Goal: Leave review/rating

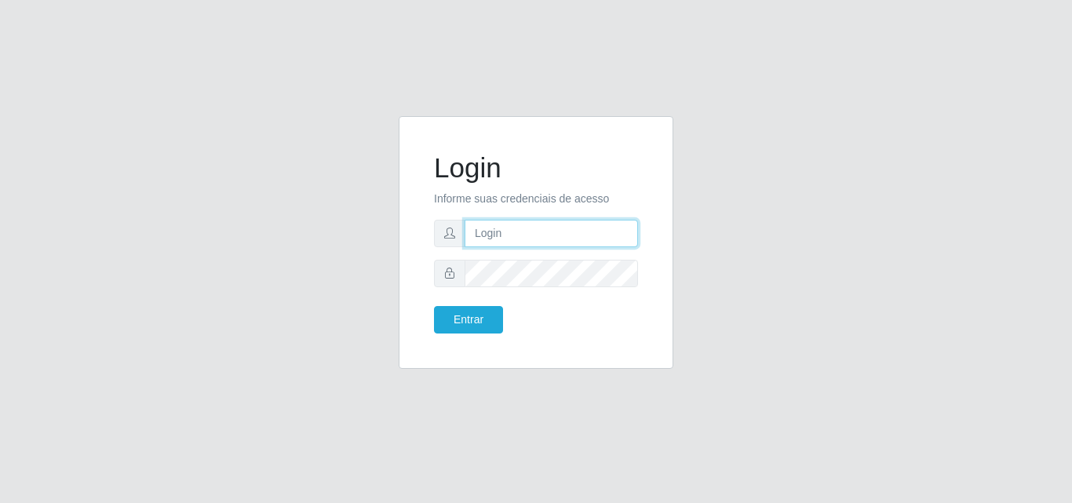
click at [607, 246] on input "text" at bounding box center [550, 233] width 173 height 27
type input "[PERSON_NAME]"
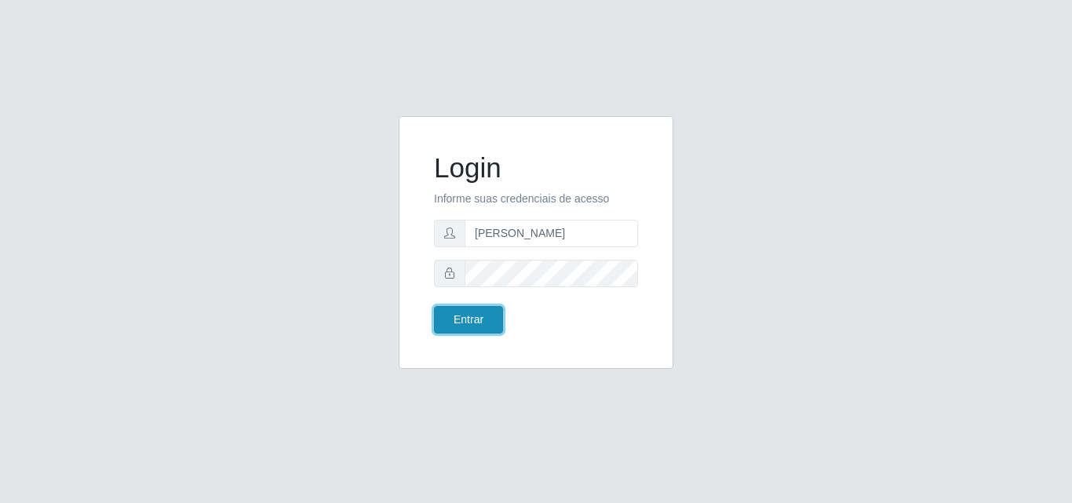
click at [467, 327] on button "Entrar" at bounding box center [468, 319] width 69 height 27
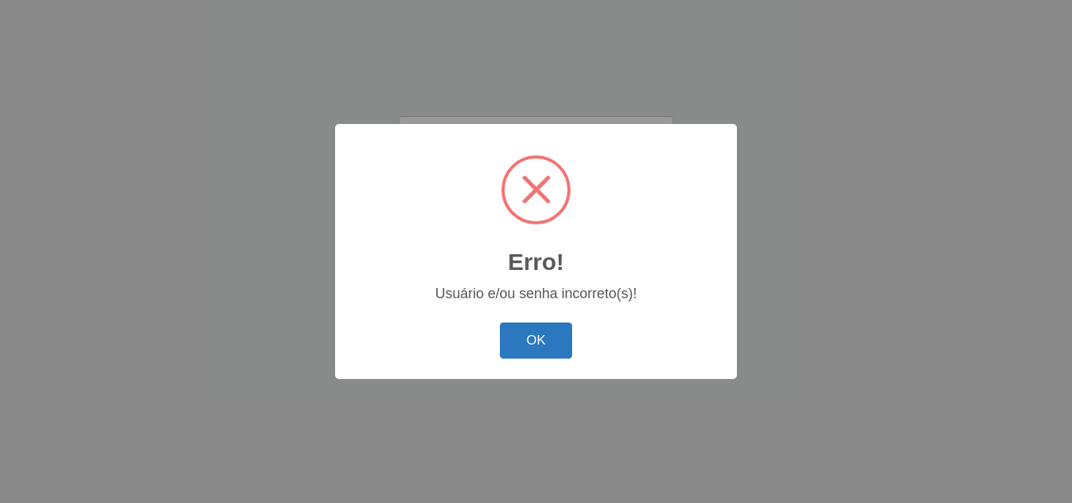
click at [541, 338] on button "OK" at bounding box center [536, 340] width 73 height 37
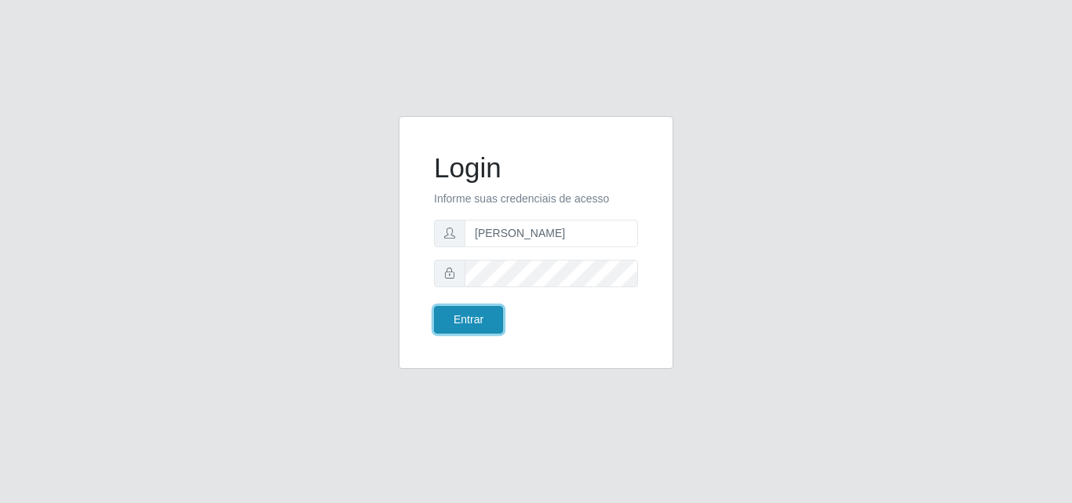
click at [476, 324] on button "Entrar" at bounding box center [468, 319] width 69 height 27
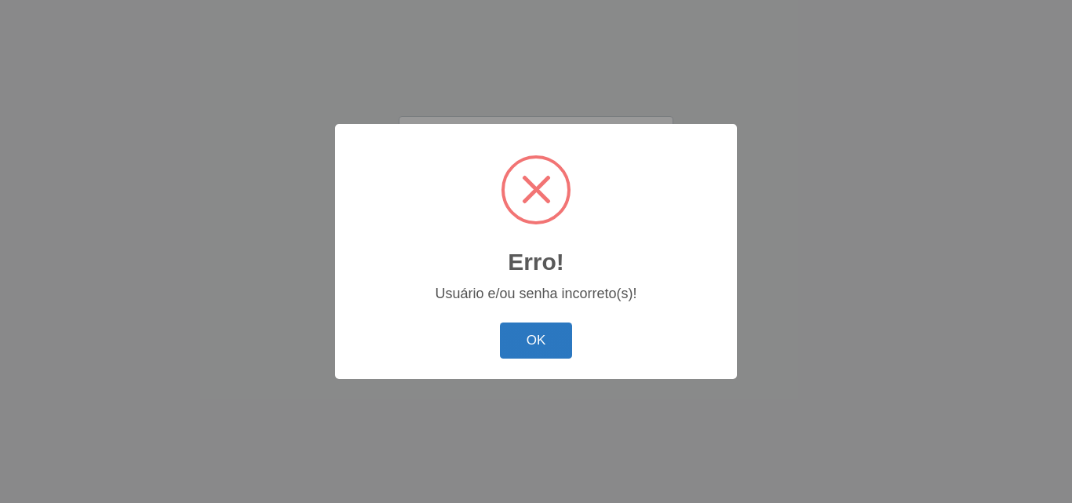
click at [552, 337] on button "OK" at bounding box center [536, 340] width 73 height 37
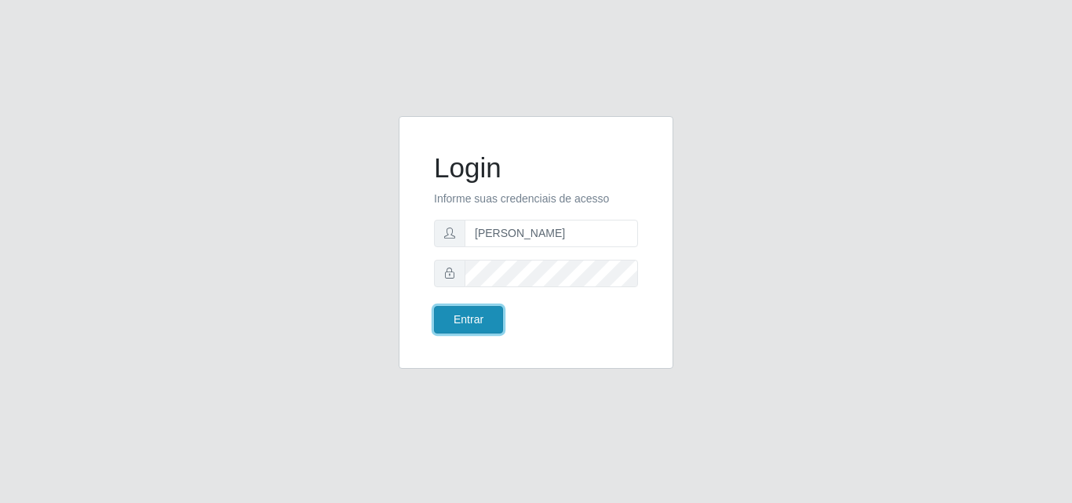
click at [448, 313] on button "Entrar" at bounding box center [468, 319] width 69 height 27
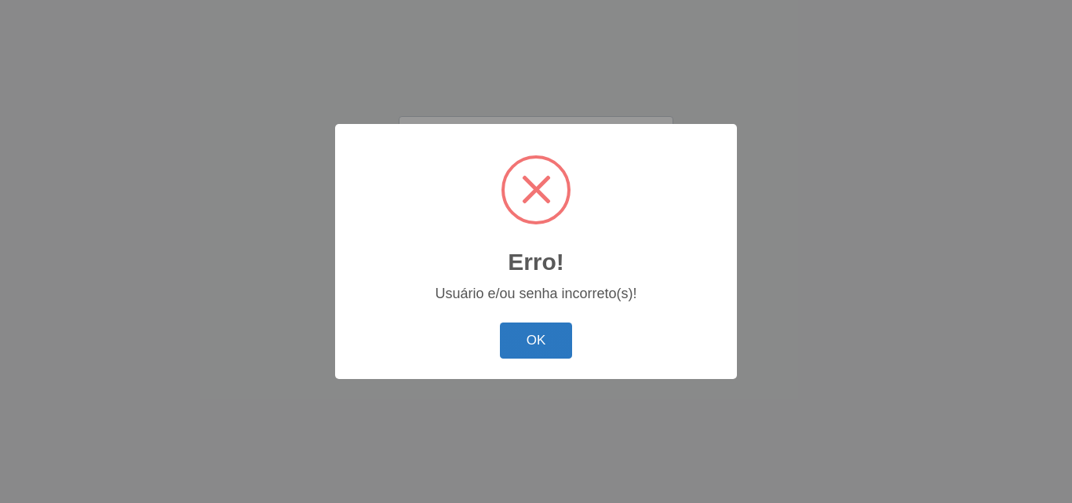
click at [529, 346] on button "OK" at bounding box center [536, 340] width 73 height 37
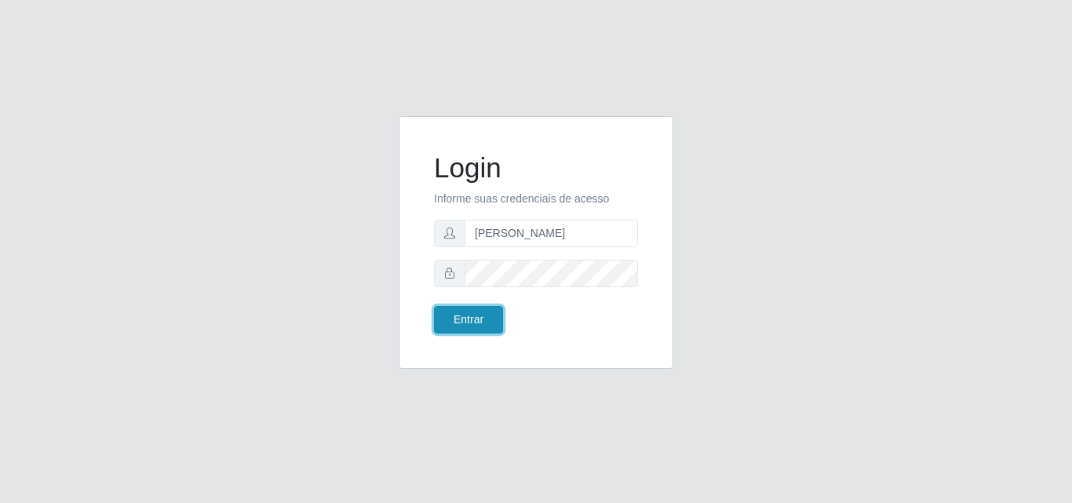
click at [451, 312] on button "Entrar" at bounding box center [468, 319] width 69 height 27
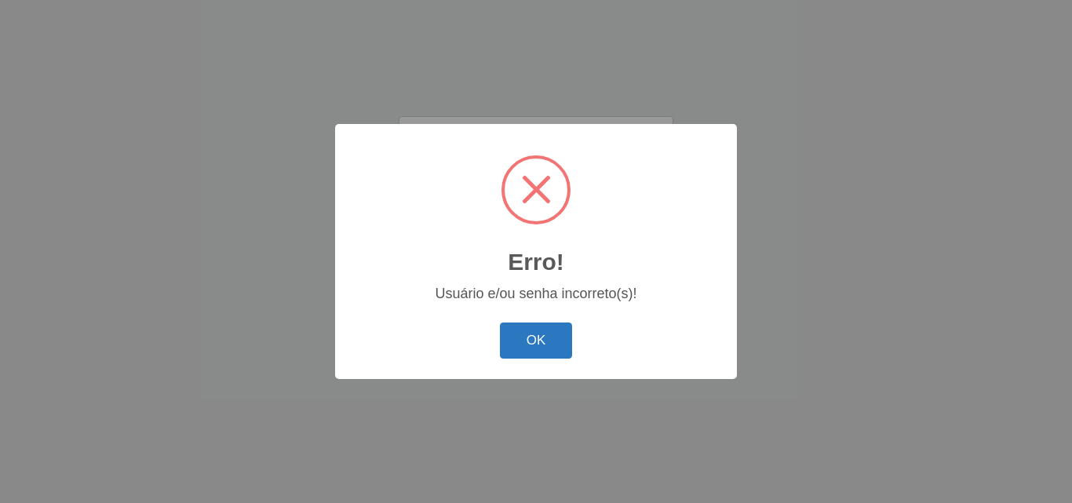
click at [525, 331] on button "OK" at bounding box center [536, 340] width 73 height 37
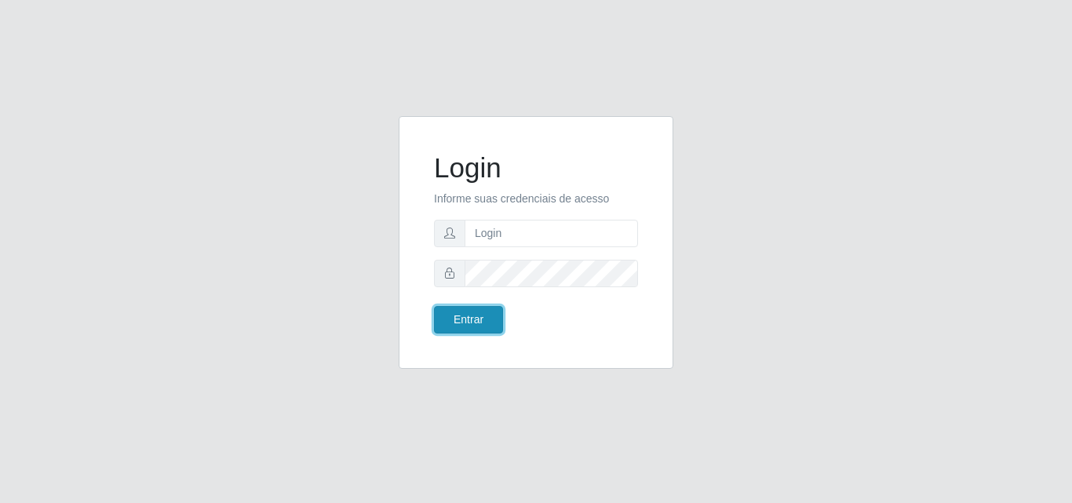
click at [454, 316] on button "Entrar" at bounding box center [468, 319] width 69 height 27
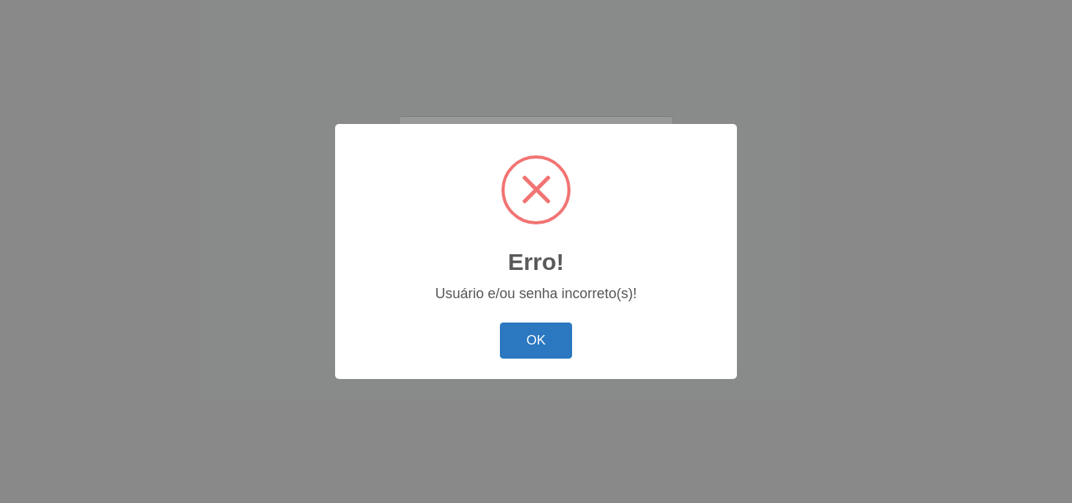
click at [550, 347] on button "OK" at bounding box center [536, 340] width 73 height 37
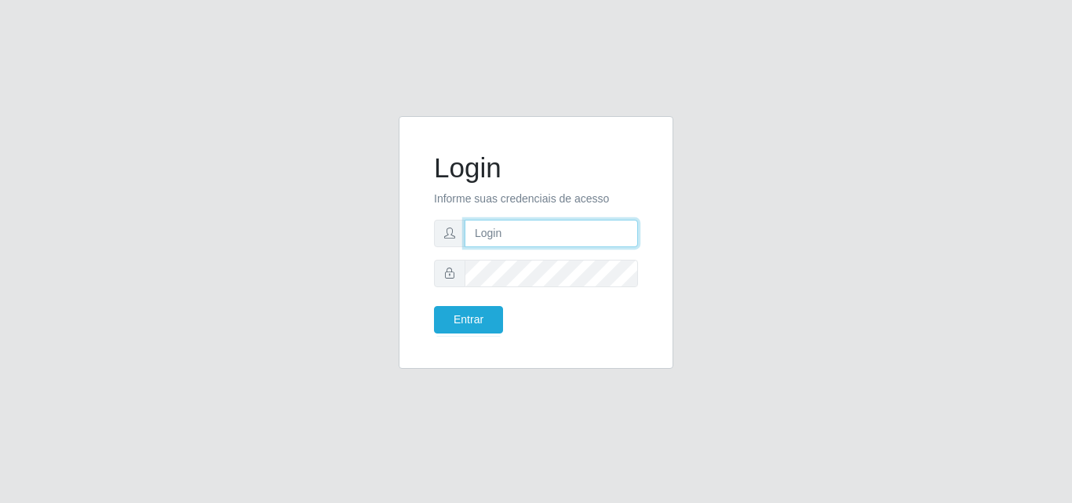
click at [581, 244] on input "text" at bounding box center [550, 233] width 173 height 27
type input "[PERSON_NAME]"
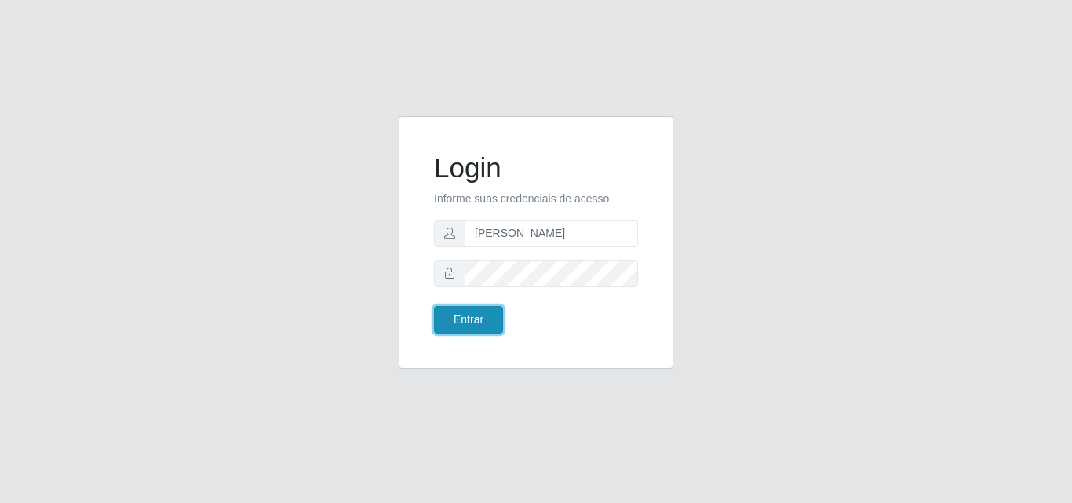
click at [468, 315] on button "Entrar" at bounding box center [468, 319] width 69 height 27
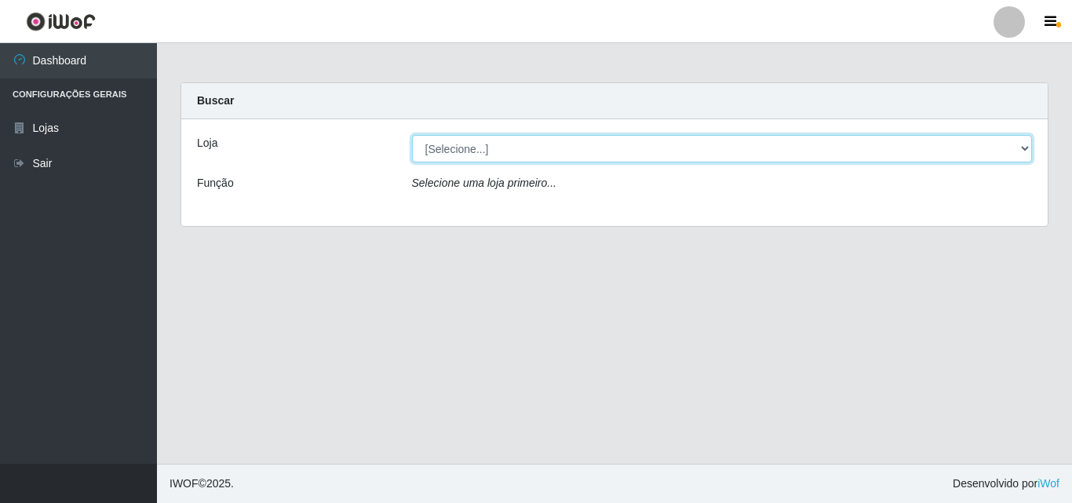
click at [439, 147] on select "[Selecione...] Saullus Supermercados" at bounding box center [722, 148] width 621 height 27
select select "423"
click at [412, 135] on select "[Selecione...] Saullus Supermercados" at bounding box center [722, 148] width 621 height 27
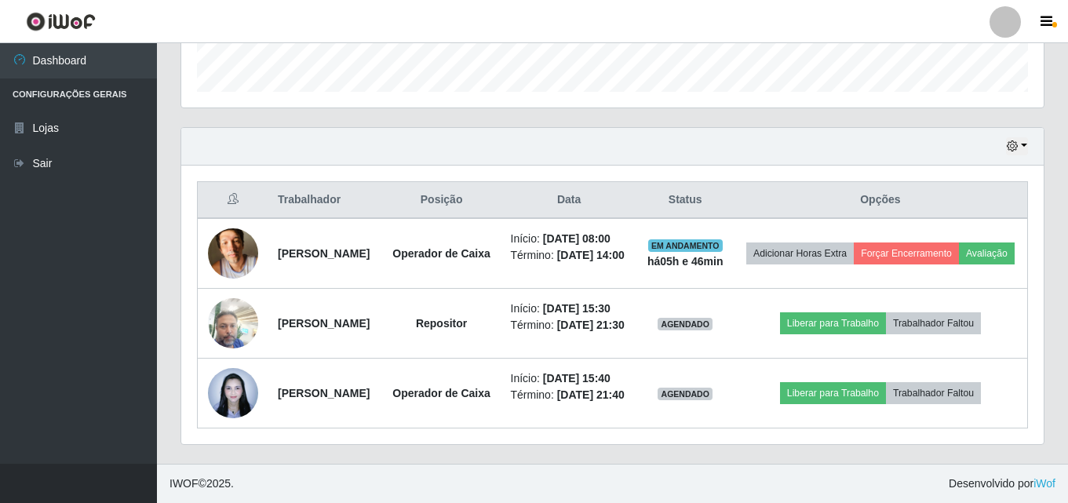
scroll to position [554, 0]
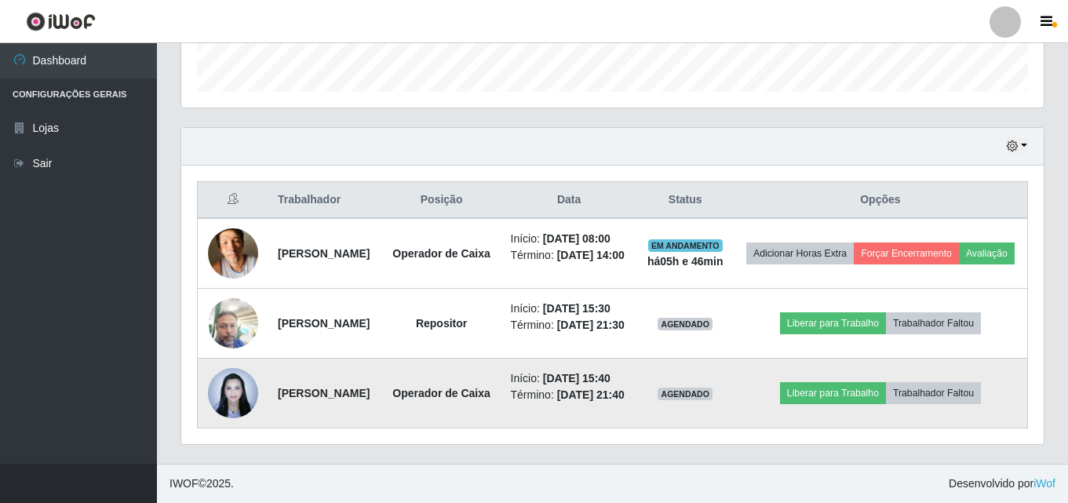
click at [244, 384] on img at bounding box center [233, 392] width 50 height 67
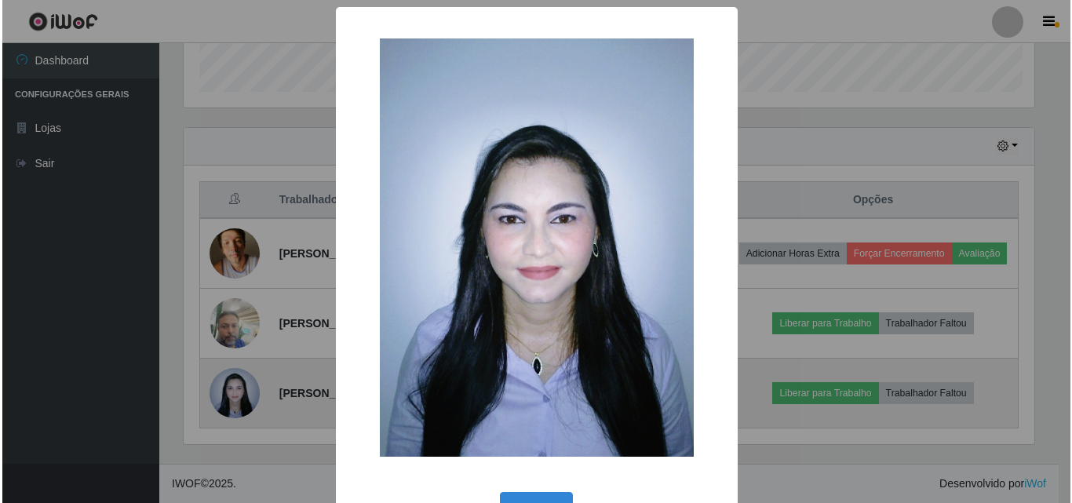
scroll to position [326, 854]
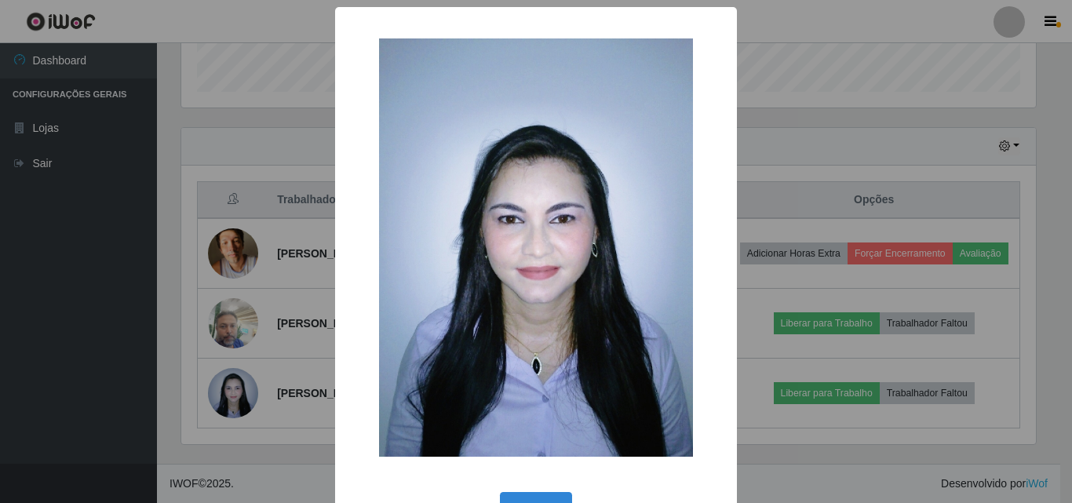
click at [60, 293] on div "× OK Cancel" at bounding box center [536, 251] width 1072 height 503
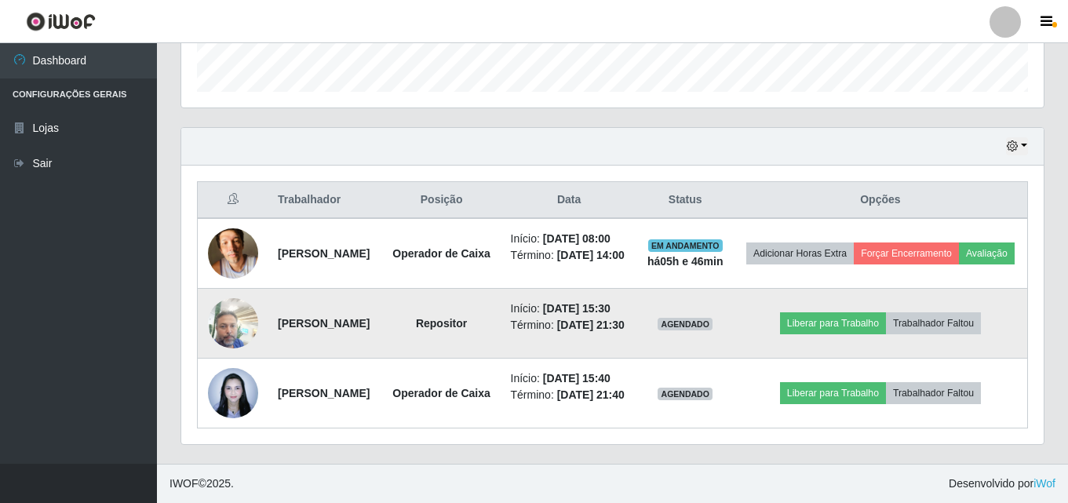
scroll to position [554, 0]
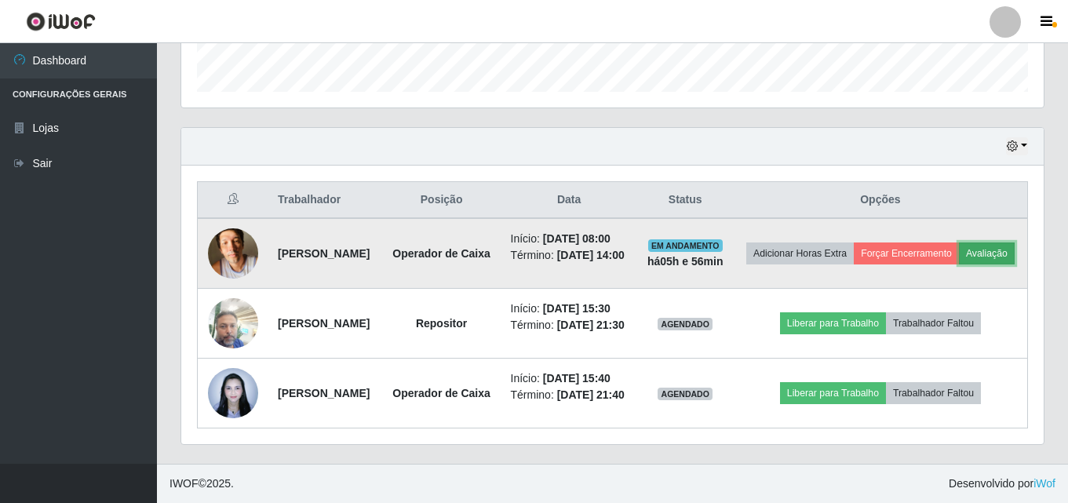
click at [959, 242] on button "Avaliação" at bounding box center [987, 253] width 56 height 22
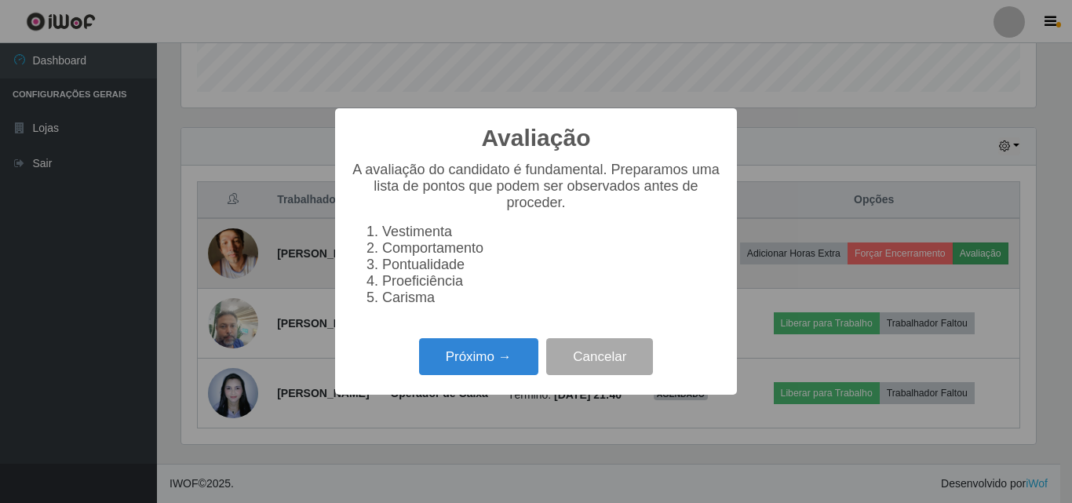
scroll to position [326, 854]
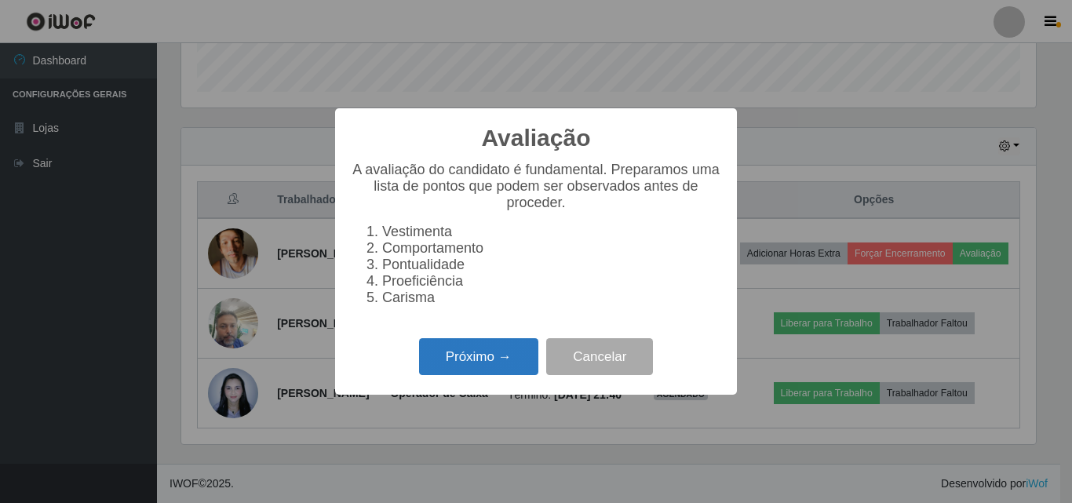
click at [460, 365] on button "Próximo →" at bounding box center [478, 356] width 119 height 37
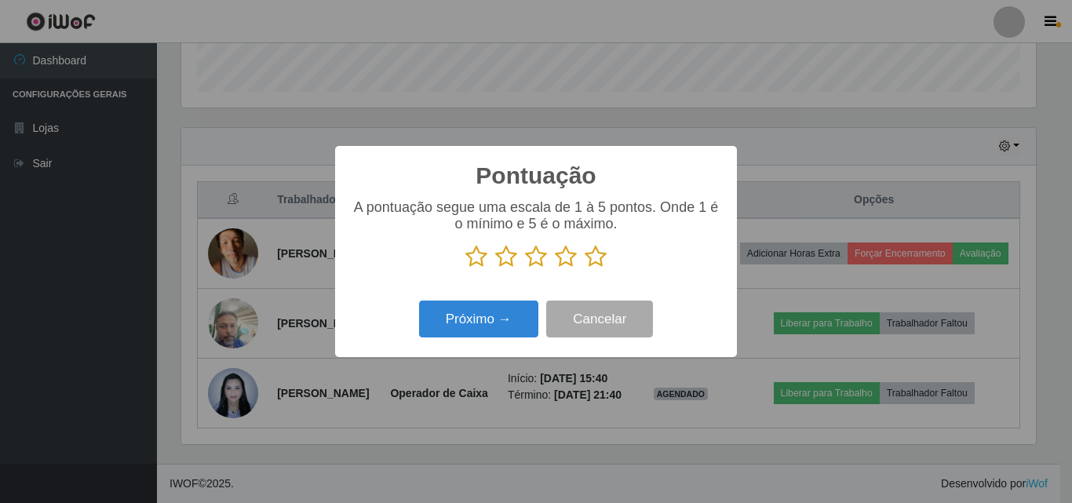
click at [474, 257] on icon at bounding box center [476, 257] width 22 height 24
click at [465, 268] on input "radio" at bounding box center [465, 268] width 0 height 0
click at [510, 258] on icon at bounding box center [506, 257] width 22 height 24
click at [495, 268] on input "radio" at bounding box center [495, 268] width 0 height 0
drag, startPoint x: 537, startPoint y: 254, endPoint x: 537, endPoint y: 263, distance: 8.7
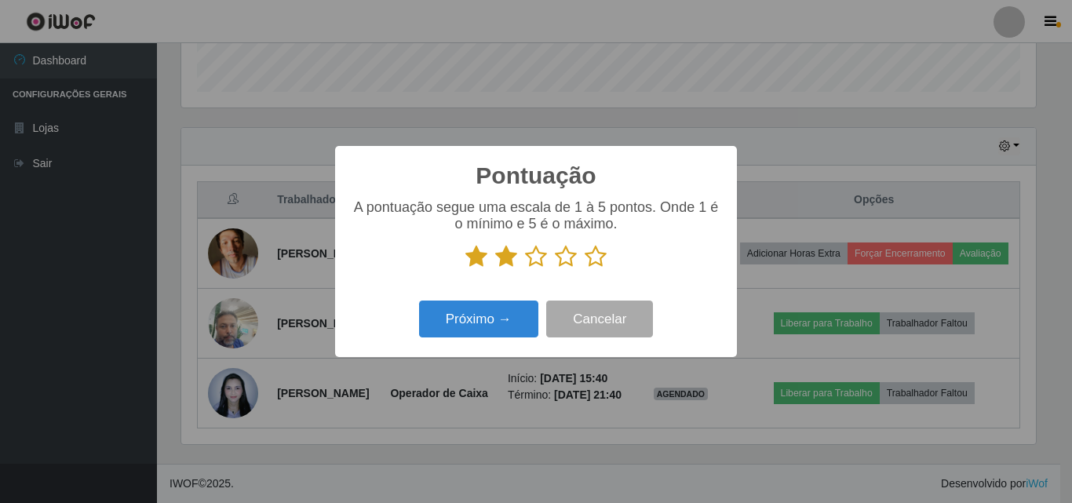
click at [536, 256] on icon at bounding box center [536, 257] width 22 height 24
click at [525, 268] on input "radio" at bounding box center [525, 268] width 0 height 0
click at [567, 260] on icon at bounding box center [566, 257] width 22 height 24
click at [555, 268] on input "radio" at bounding box center [555, 268] width 0 height 0
click at [601, 253] on icon at bounding box center [596, 257] width 22 height 24
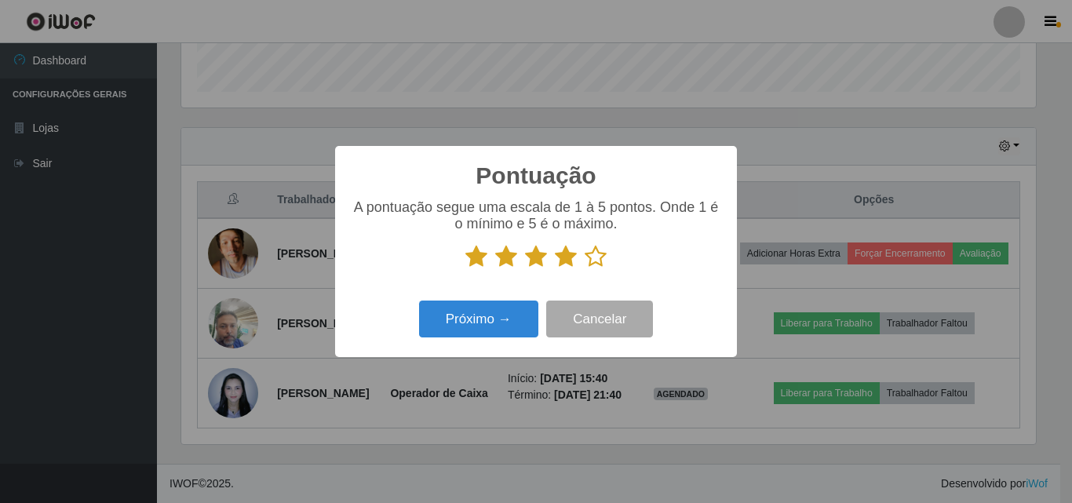
click at [585, 268] on input "radio" at bounding box center [585, 268] width 0 height 0
click at [463, 323] on button "Próximo →" at bounding box center [478, 319] width 119 height 37
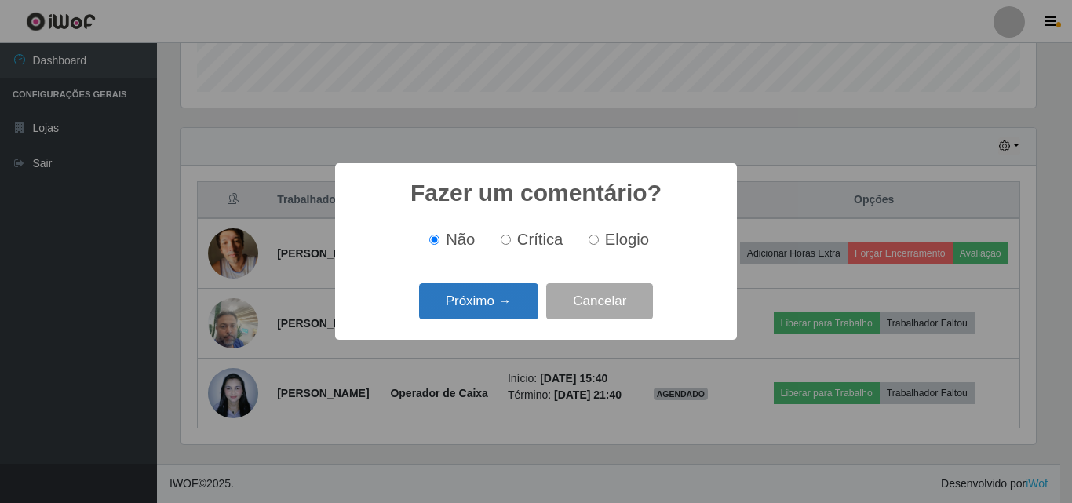
click at [481, 293] on button "Próximo →" at bounding box center [478, 301] width 119 height 37
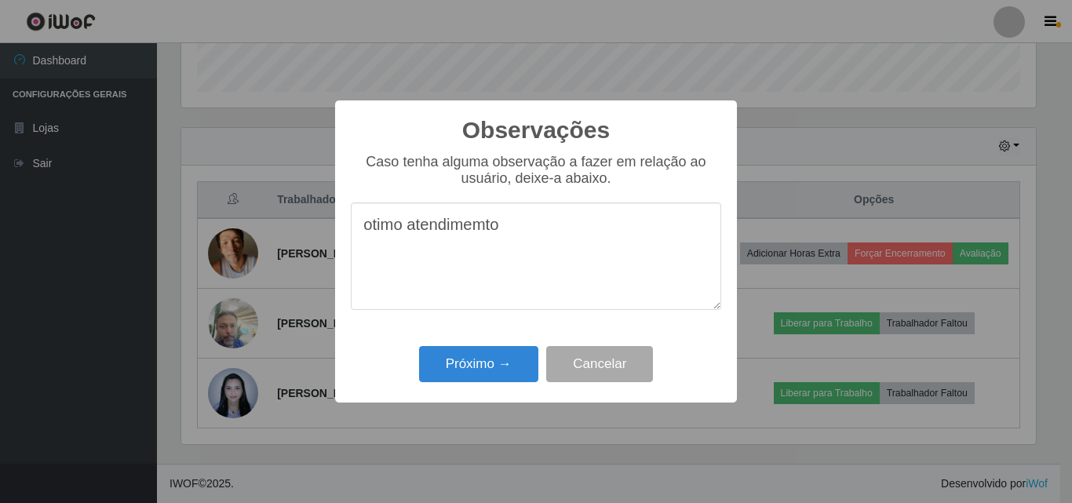
type textarea "otimo atendimemto"
click at [507, 342] on div "Observações × Caso tenha alguma observação a fazer em relação ao usuário, deixe…" at bounding box center [536, 251] width 402 height 302
click at [499, 373] on button "Próximo →" at bounding box center [478, 364] width 119 height 37
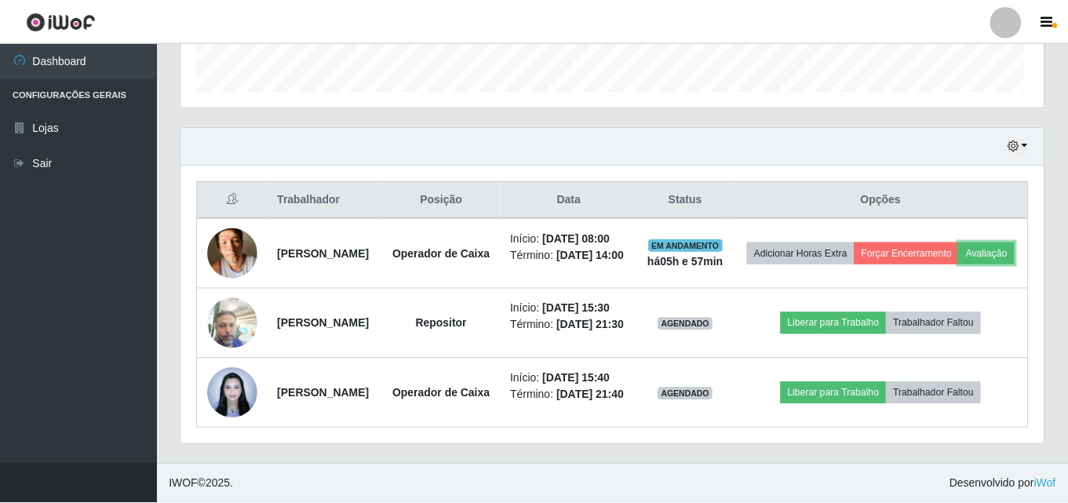
scroll to position [326, 862]
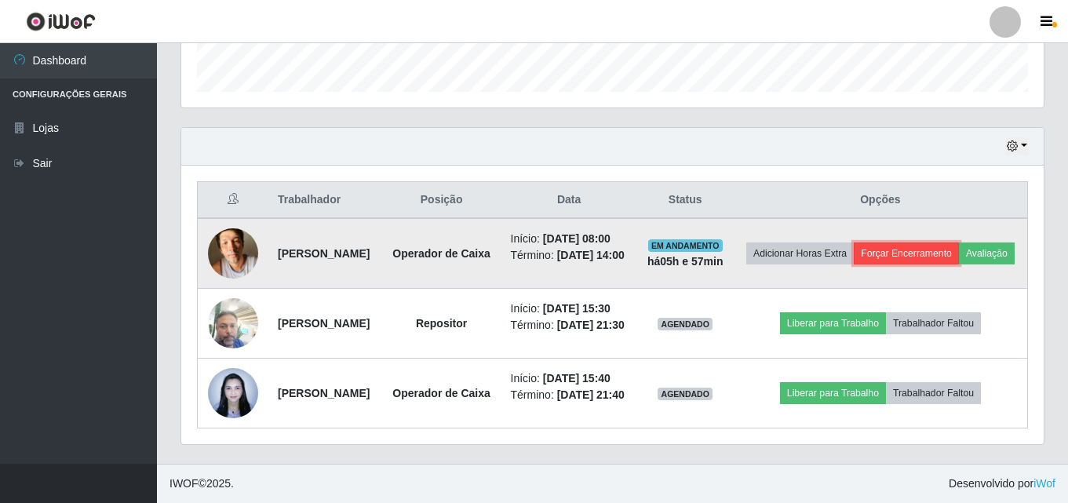
click at [959, 242] on button "Forçar Encerramento" at bounding box center [906, 253] width 105 height 22
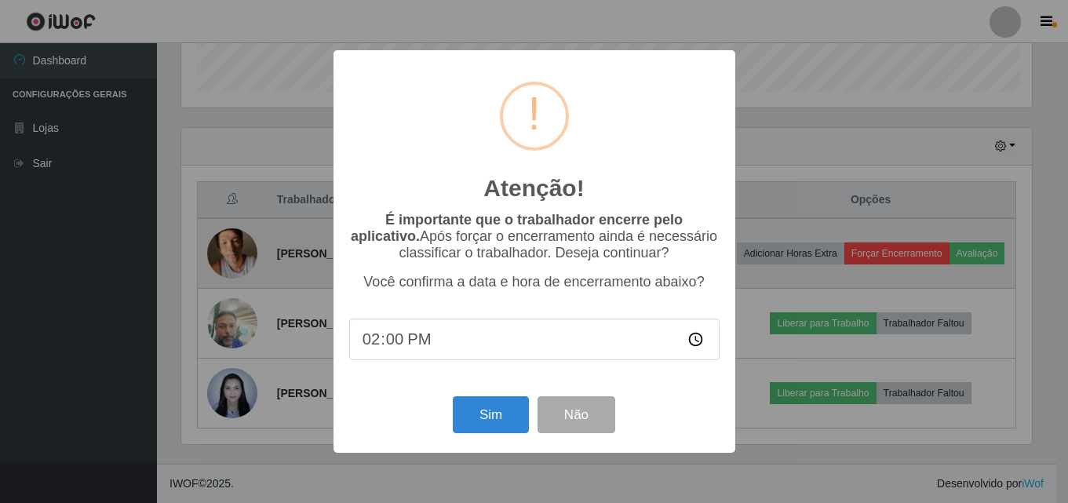
scroll to position [326, 854]
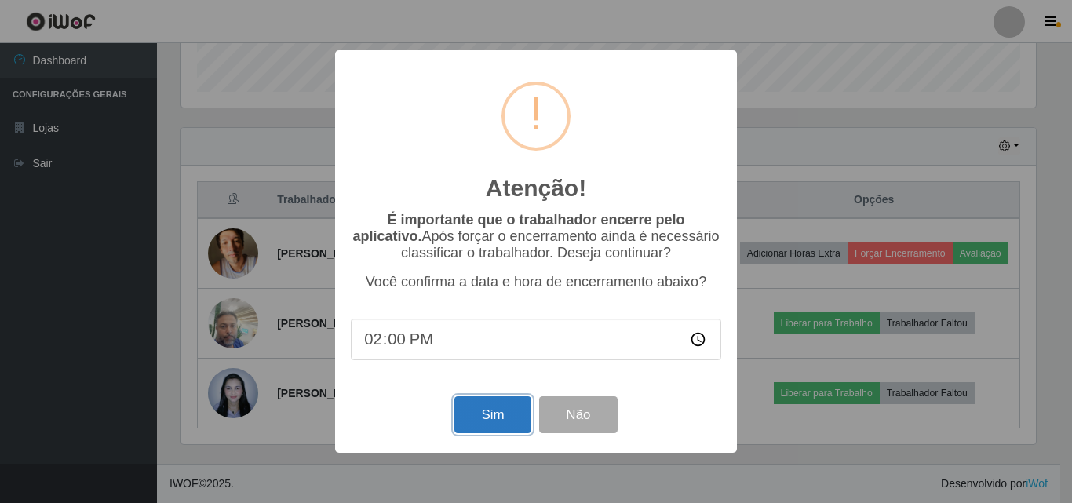
click at [479, 412] on button "Sim" at bounding box center [492, 414] width 76 height 37
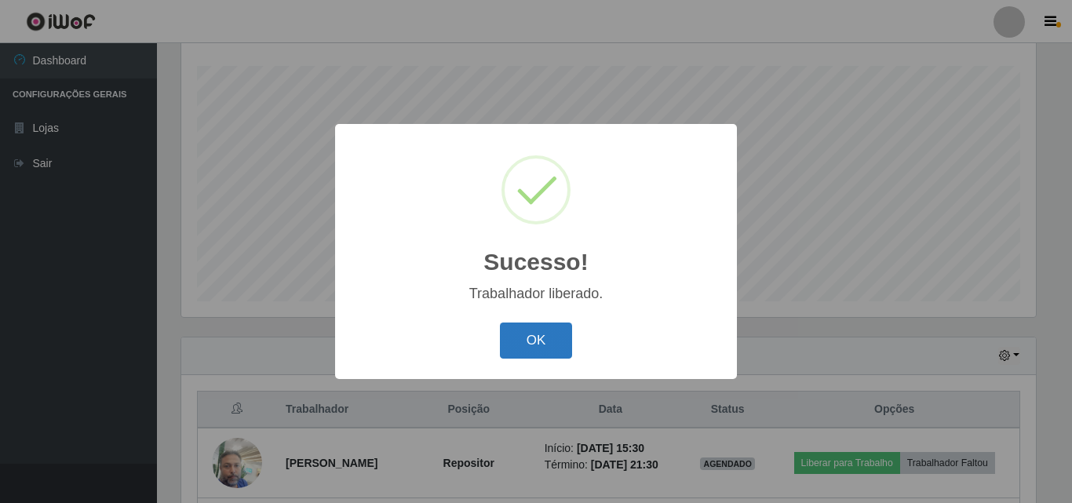
click at [555, 333] on button "OK" at bounding box center [536, 340] width 73 height 37
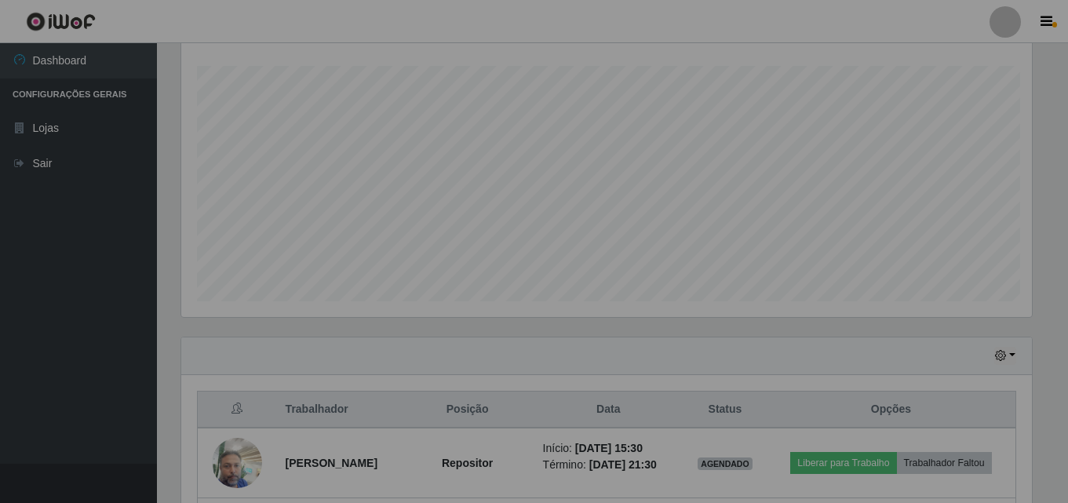
scroll to position [326, 862]
